Goal: Obtain resource: Obtain resource

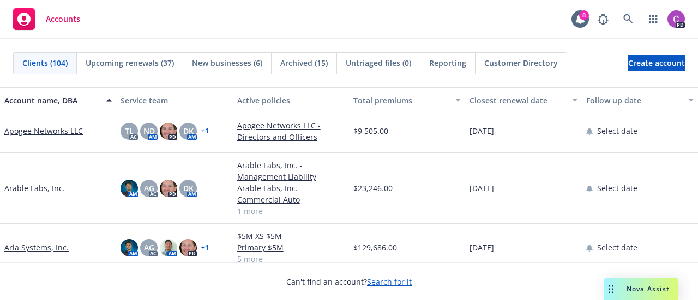
scroll to position [381, 0]
click at [26, 184] on link "Arable Labs, Inc." at bounding box center [34, 187] width 61 height 11
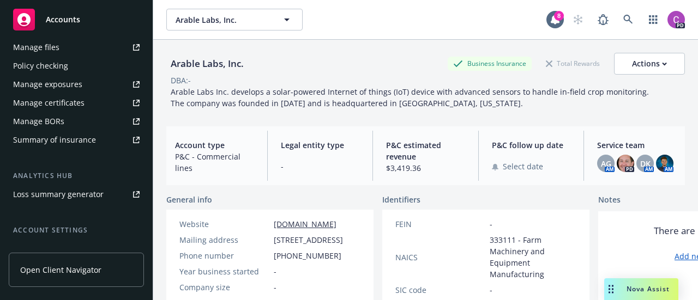
scroll to position [323, 0]
click at [60, 137] on div "Summary of insurance" at bounding box center [54, 138] width 83 height 17
click at [55, 25] on div "Accounts" at bounding box center [76, 20] width 126 height 22
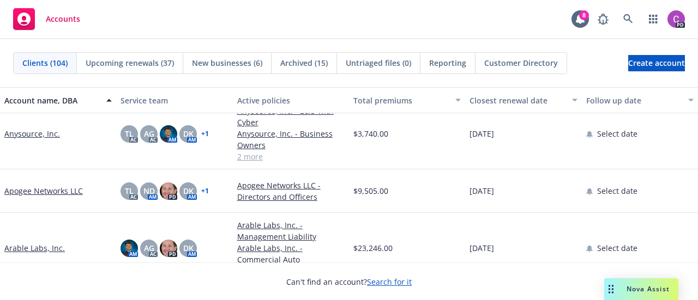
scroll to position [334, 0]
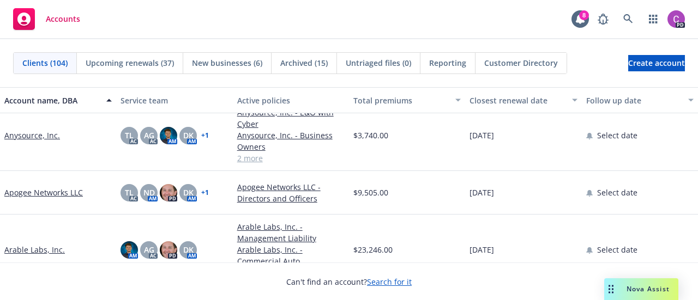
click at [25, 134] on link "Anysource, Inc." at bounding box center [32, 135] width 56 height 11
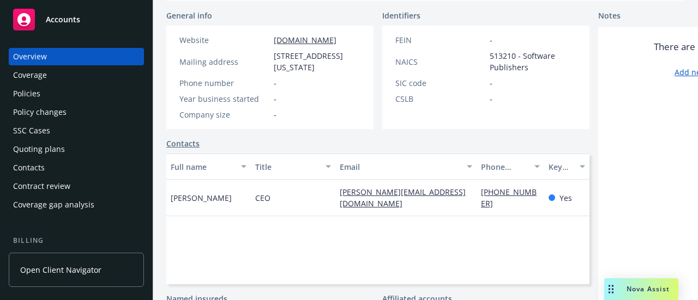
scroll to position [301, 0]
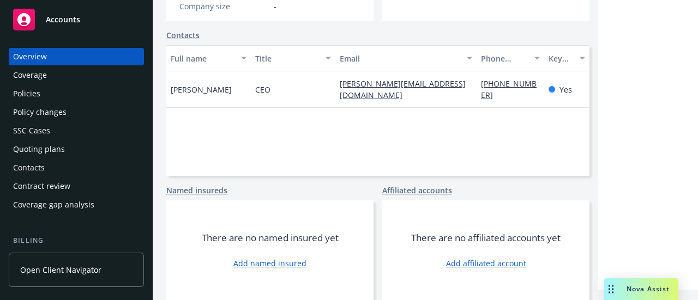
click at [56, 85] on div "Policies" at bounding box center [76, 93] width 126 height 17
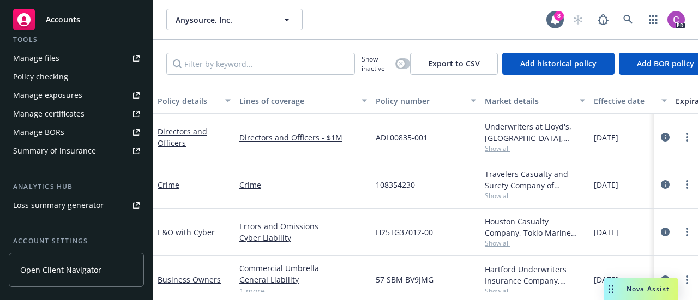
scroll to position [312, 0]
click at [63, 147] on div "Summary of insurance" at bounding box center [54, 149] width 83 height 17
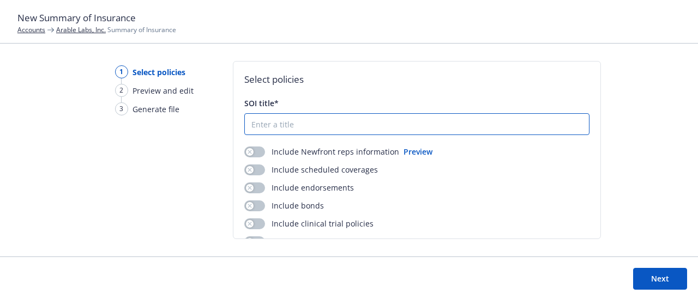
click at [296, 126] on input "SOI title*" at bounding box center [417, 124] width 344 height 21
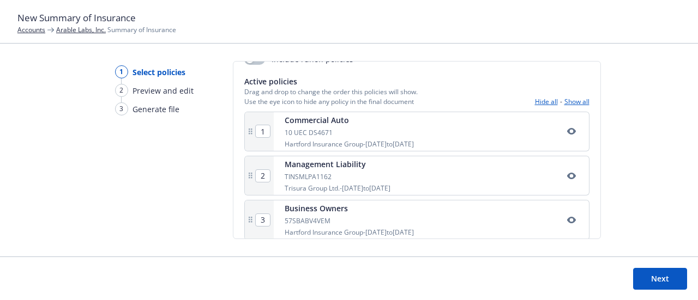
scroll to position [193, 0]
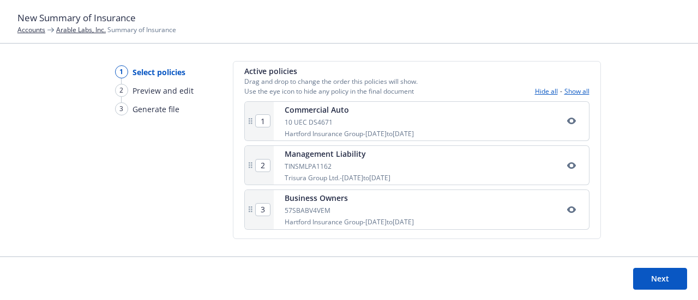
type input "Summary of Insurance"
click at [656, 274] on button "Next" at bounding box center [660, 279] width 54 height 22
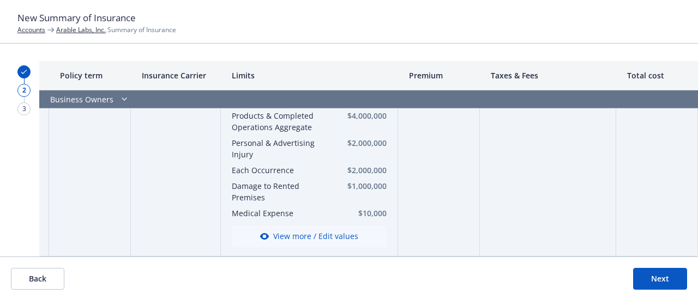
scroll to position [710, 170]
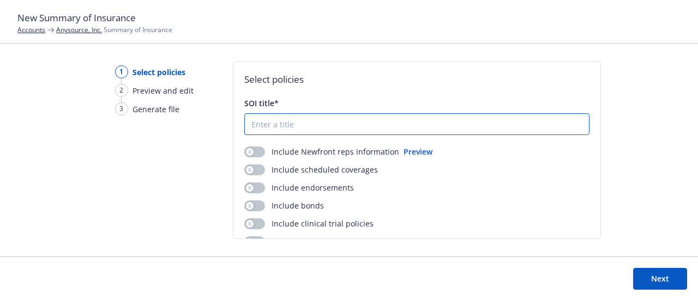
click at [272, 122] on input "SOI title*" at bounding box center [417, 124] width 344 height 21
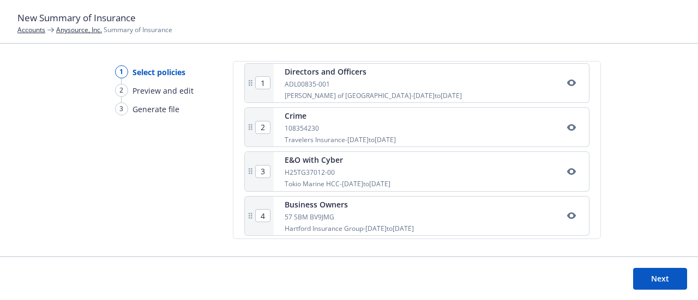
scroll to position [237, 0]
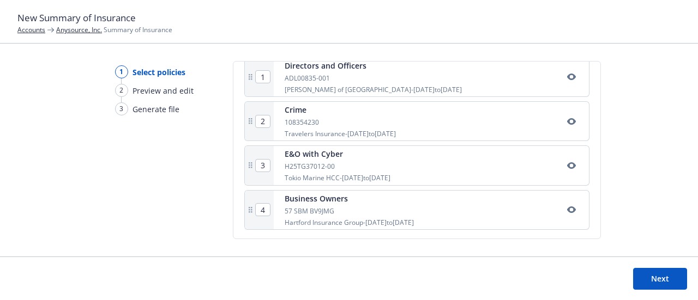
type input "Anysource"
click at [661, 276] on button "Next" at bounding box center [660, 279] width 54 height 22
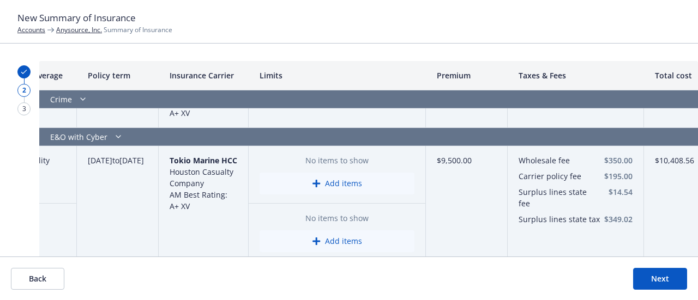
scroll to position [218, 0]
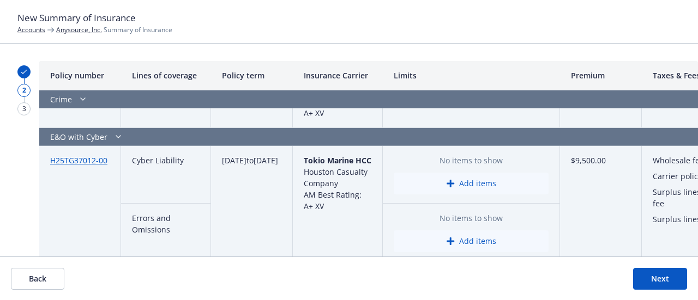
click at [467, 177] on button "Add items" at bounding box center [471, 184] width 155 height 22
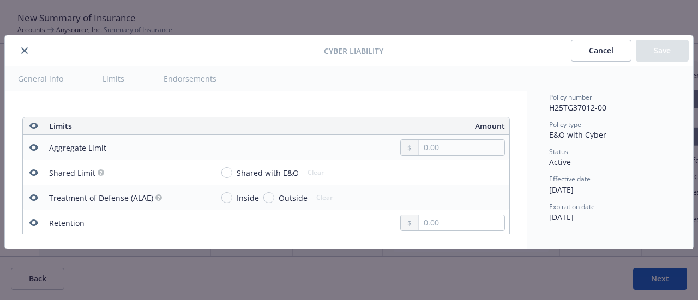
scroll to position [330, 0]
click at [419, 144] on input "text" at bounding box center [462, 147] width 86 height 15
type input "5,000,000.00"
click at [453, 237] on button "$5,000,000.00" at bounding box center [449, 234] width 94 height 20
click at [664, 53] on button "Save" at bounding box center [662, 51] width 53 height 22
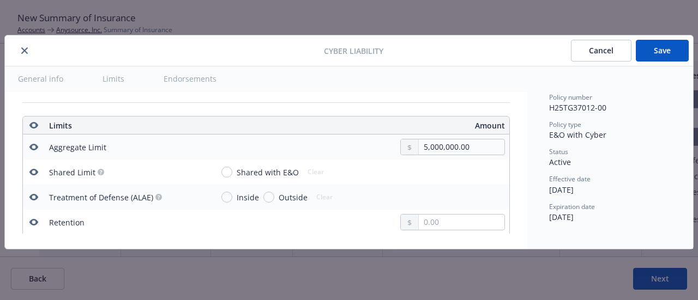
click at [679, 53] on button "Save" at bounding box center [662, 51] width 53 height 22
click at [24, 52] on icon "close" at bounding box center [24, 50] width 7 height 7
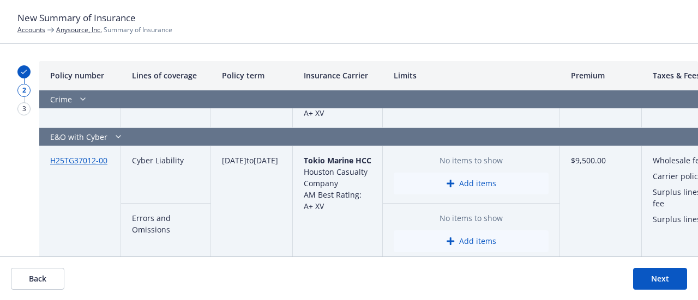
click at [471, 180] on button "Add items" at bounding box center [471, 184] width 155 height 22
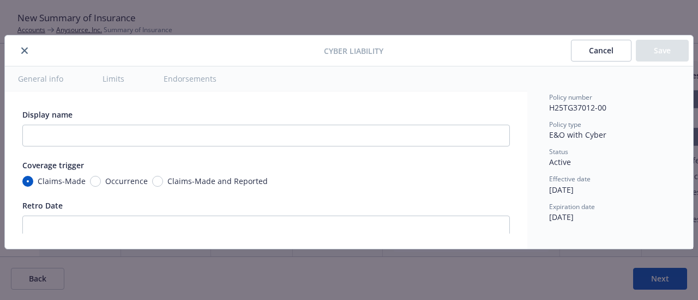
scroll to position [354, 0]
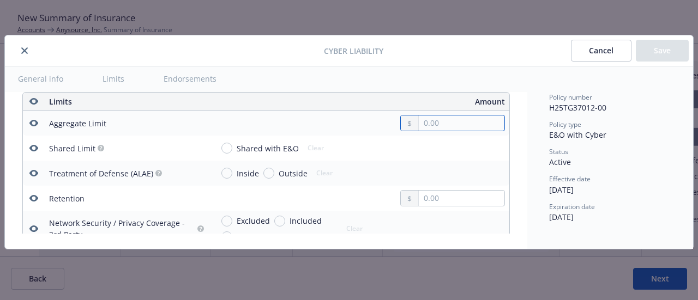
click at [424, 123] on input "text" at bounding box center [462, 123] width 86 height 15
type input "5,000,000.00"
click at [435, 204] on button "$5,000,000.00" at bounding box center [449, 210] width 94 height 20
click at [661, 50] on button "Save" at bounding box center [662, 51] width 53 height 22
click at [106, 75] on button "Limits" at bounding box center [113, 79] width 48 height 25
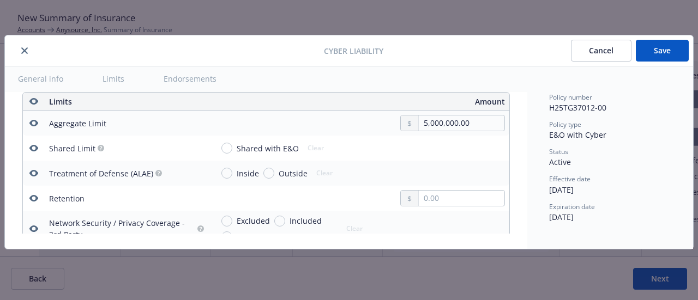
click at [114, 85] on button "Limits" at bounding box center [113, 79] width 48 height 25
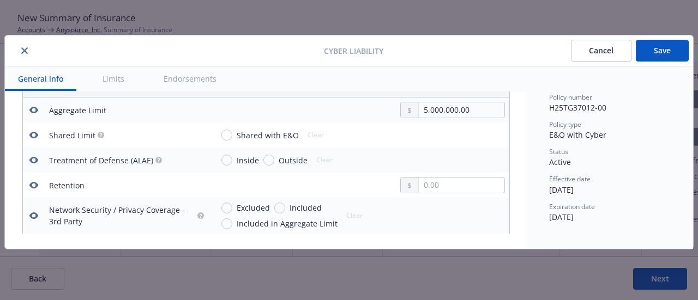
scroll to position [0, 0]
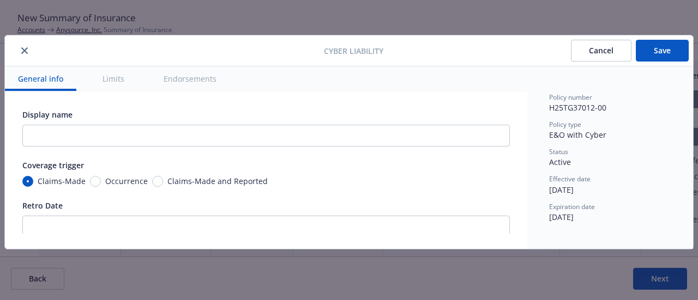
click at [613, 52] on button "Cancel" at bounding box center [601, 51] width 61 height 22
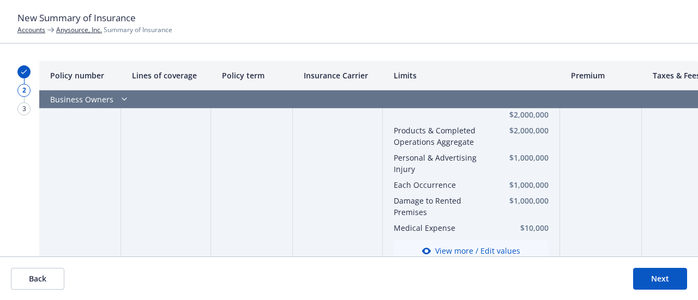
scroll to position [596, 0]
click at [652, 278] on button "Next" at bounding box center [660, 279] width 54 height 22
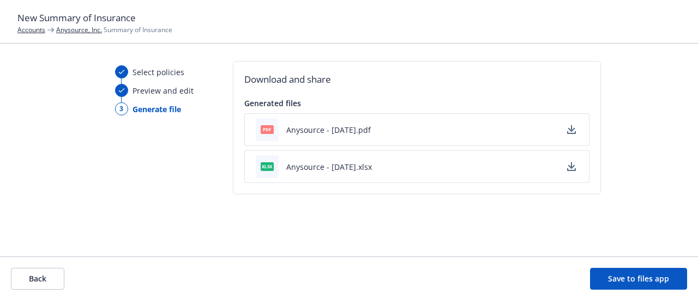
click at [345, 128] on button "Anysource - 10/14/2025.pdf" at bounding box center [328, 129] width 85 height 11
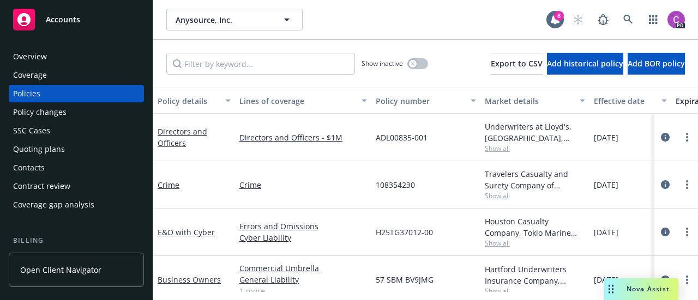
scroll to position [312, 0]
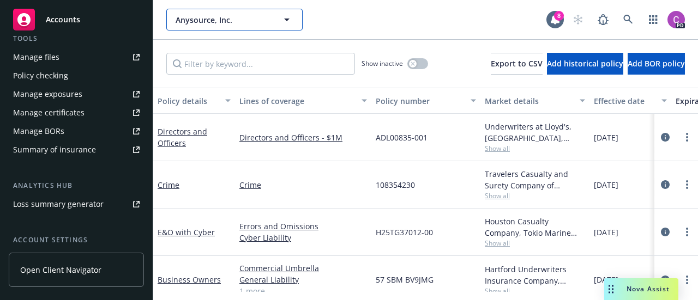
click at [285, 22] on icon "button" at bounding box center [286, 19] width 13 height 13
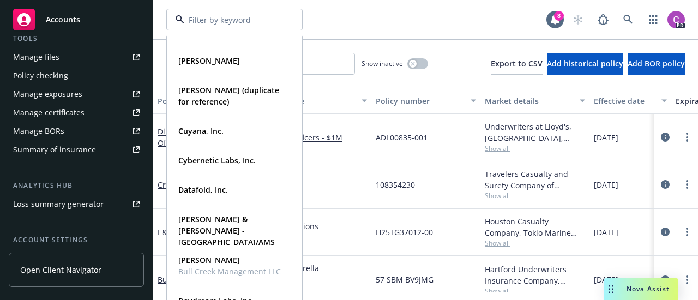
scroll to position [1066, 0]
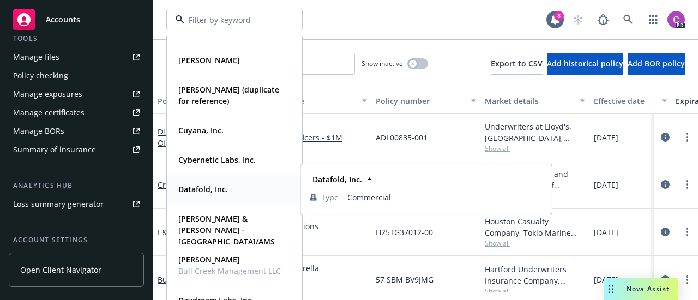
click at [203, 191] on strong "Datafold, Inc." at bounding box center [203, 189] width 50 height 10
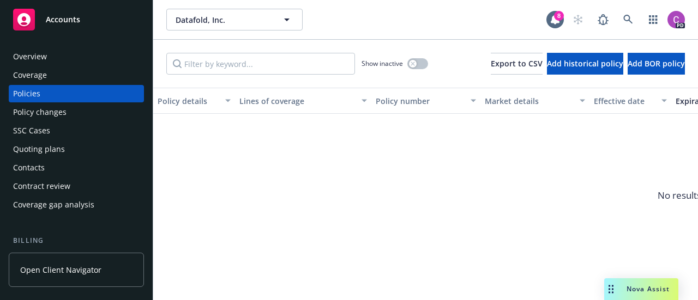
click at [33, 77] on div "Coverage" at bounding box center [30, 75] width 34 height 17
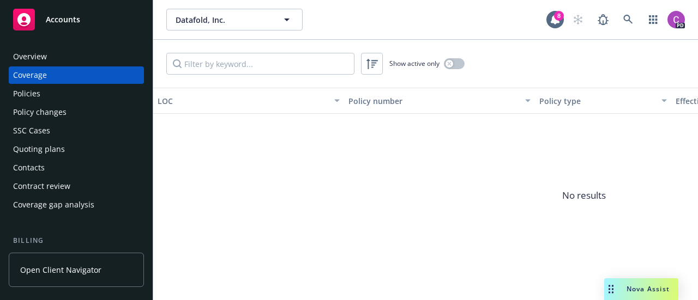
click at [27, 93] on div "Policies" at bounding box center [26, 93] width 27 height 17
